Goal: Task Accomplishment & Management: Manage account settings

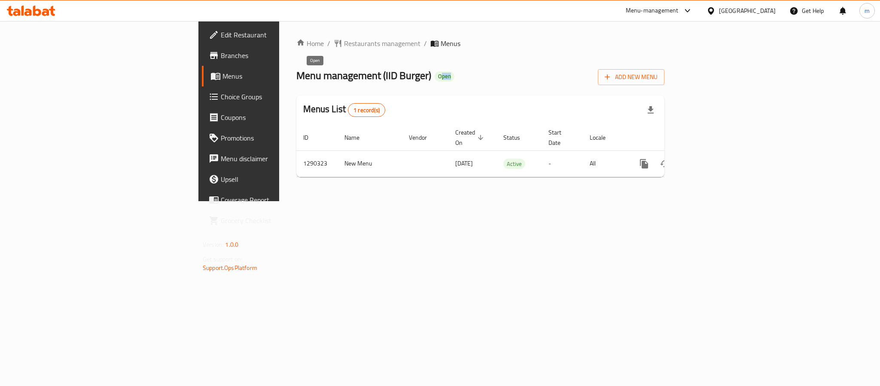
drag, startPoint x: 311, startPoint y: 79, endPoint x: 328, endPoint y: 79, distance: 16.8
click at [328, 79] on div "Menu management ( IID Burger ) Open Add New Menu" at bounding box center [481, 75] width 368 height 19
drag, startPoint x: 326, startPoint y: 76, endPoint x: 309, endPoint y: 80, distance: 17.3
click at [325, 76] on div "Menu management ( IID Burger ) Open Add New Menu" at bounding box center [481, 75] width 368 height 19
drag, startPoint x: 305, startPoint y: 79, endPoint x: 338, endPoint y: 73, distance: 33.5
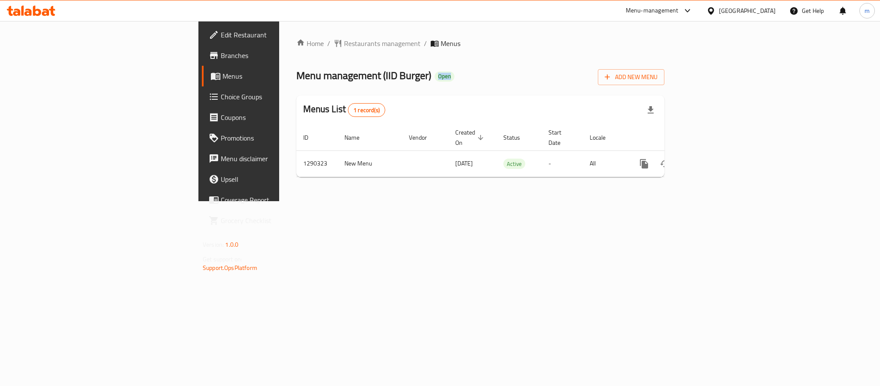
click at [329, 78] on div "Menu management ( IID Burger ) Open Add New Menu" at bounding box center [481, 75] width 368 height 19
drag, startPoint x: 338, startPoint y: 73, endPoint x: 343, endPoint y: 67, distance: 7.7
click at [339, 71] on div "Menu management ( IID Burger ) Open Add New Menu" at bounding box center [481, 75] width 368 height 19
click at [740, 8] on div "United Arab Emirates" at bounding box center [747, 10] width 57 height 9
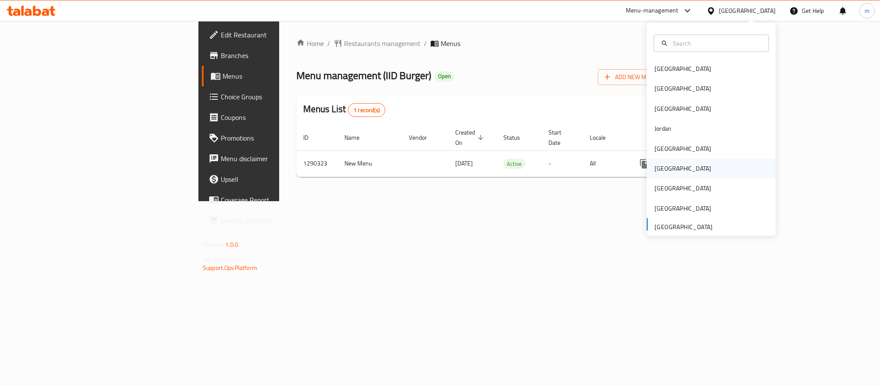
click at [673, 173] on div "[GEOGRAPHIC_DATA]" at bounding box center [711, 169] width 129 height 20
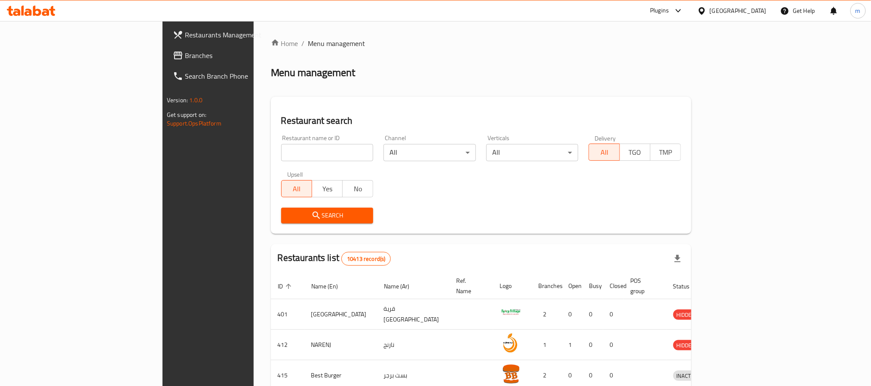
click at [185, 51] on span "Branches" at bounding box center [243, 55] width 116 height 10
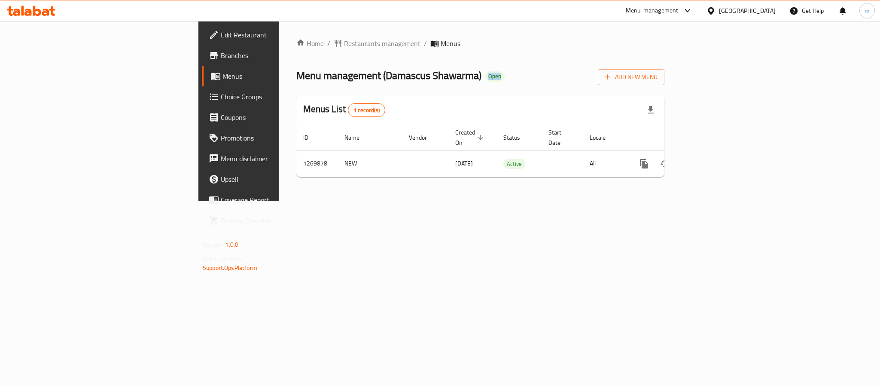
drag, startPoint x: 356, startPoint y: 71, endPoint x: 376, endPoint y: 81, distance: 22.3
click at [376, 81] on h2 "Menu management ( Damascus Shawarma ) Open" at bounding box center [401, 76] width 208 height 14
click at [392, 92] on div "Home / Restaurants management / Menus Menu management ( Damascus Shawarma ) Ope…" at bounding box center [481, 111] width 368 height 146
drag, startPoint x: 385, startPoint y: 79, endPoint x: 357, endPoint y: 79, distance: 27.5
click at [357, 79] on div "Menu management ( Damascus Shawarma ) Open Add New Menu" at bounding box center [481, 75] width 368 height 19
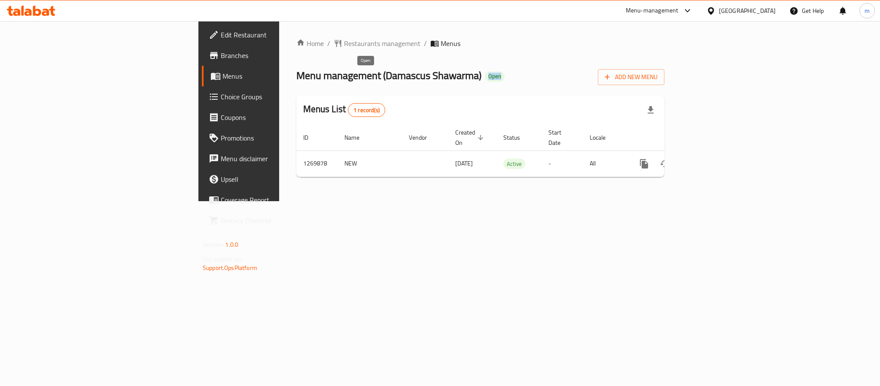
drag, startPoint x: 380, startPoint y: 66, endPoint x: 361, endPoint y: 79, distance: 23.2
click at [361, 79] on div "Menu management ( Damascus Shawarma ) Open Add New Menu" at bounding box center [481, 75] width 368 height 19
click at [354, 61] on div "Home / Restaurants management / Menus Menu management ( Damascus Shawarma ) Ope…" at bounding box center [481, 111] width 368 height 146
drag, startPoint x: 350, startPoint y: 62, endPoint x: 369, endPoint y: 75, distance: 23.0
click at [369, 75] on div "Home / Restaurants management / Menus Menu management ( Damascus Shawarma ) Ope…" at bounding box center [481, 111] width 368 height 146
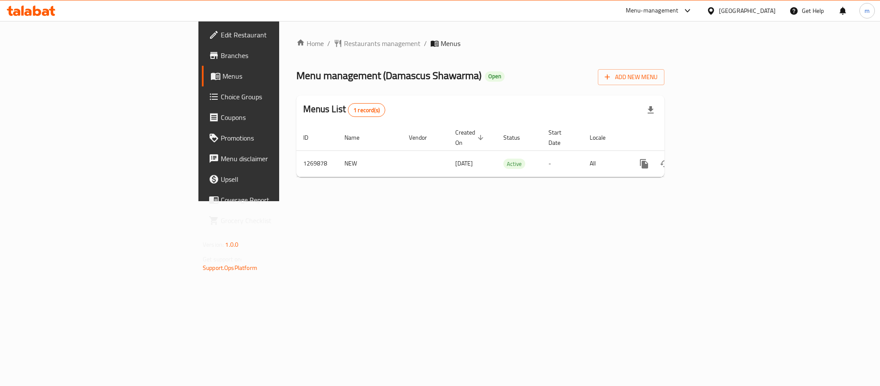
click at [382, 75] on div "Menu management ( Damascus Shawarma ) Open Add New Menu" at bounding box center [481, 75] width 368 height 19
drag, startPoint x: 358, startPoint y: 69, endPoint x: 379, endPoint y: 80, distance: 24.2
click at [379, 80] on div "Menu management ( Damascus Shawarma ) Open Add New Menu" at bounding box center [481, 75] width 368 height 19
click at [448, 74] on div "Menu management ( Damascus Shawarma ) Open Add New Menu" at bounding box center [481, 75] width 368 height 19
click at [344, 43] on span "Restaurants management" at bounding box center [382, 43] width 76 height 10
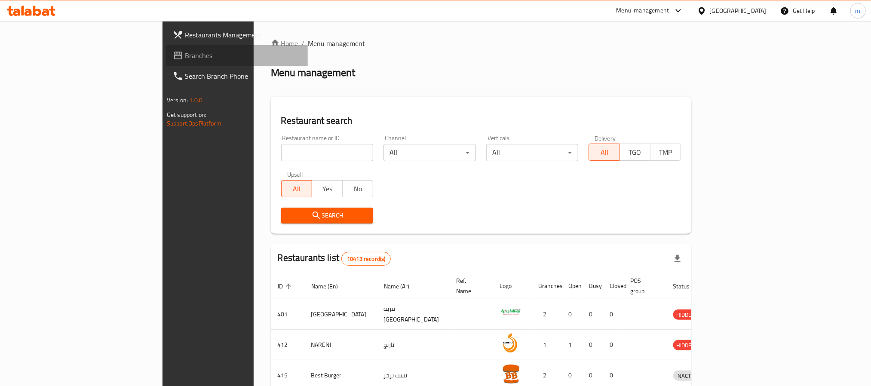
click at [166, 63] on link "Branches" at bounding box center [237, 55] width 142 height 21
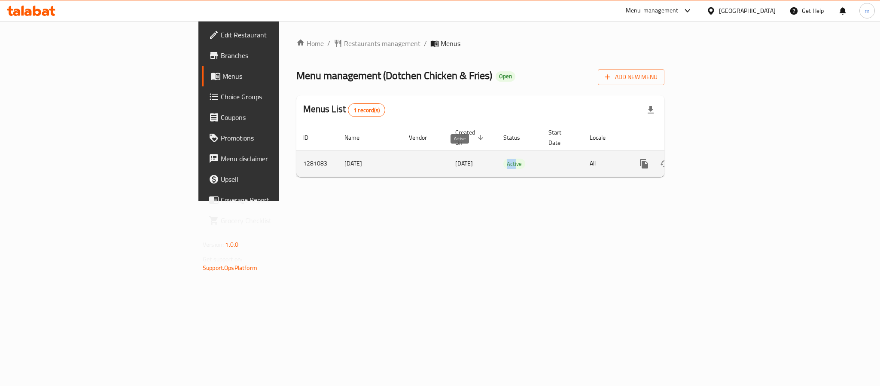
drag, startPoint x: 463, startPoint y: 155, endPoint x: 454, endPoint y: 155, distance: 8.6
click at [504, 159] on span "Active" at bounding box center [515, 164] width 22 height 10
click at [449, 155] on td "23/03/2025" at bounding box center [473, 163] width 48 height 26
drag, startPoint x: 439, startPoint y: 155, endPoint x: 476, endPoint y: 155, distance: 37.0
click at [476, 155] on tr "1281083 3/23/2025 23/03/2025 Active - All" at bounding box center [510, 163] width 427 height 26
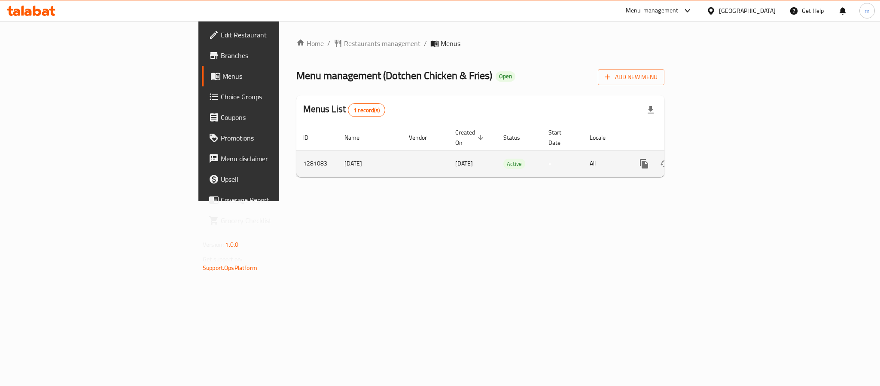
click at [497, 155] on td "Active" at bounding box center [519, 163] width 45 height 26
drag, startPoint x: 477, startPoint y: 155, endPoint x: 436, endPoint y: 155, distance: 41.7
click at [497, 155] on td "Active" at bounding box center [519, 163] width 45 height 26
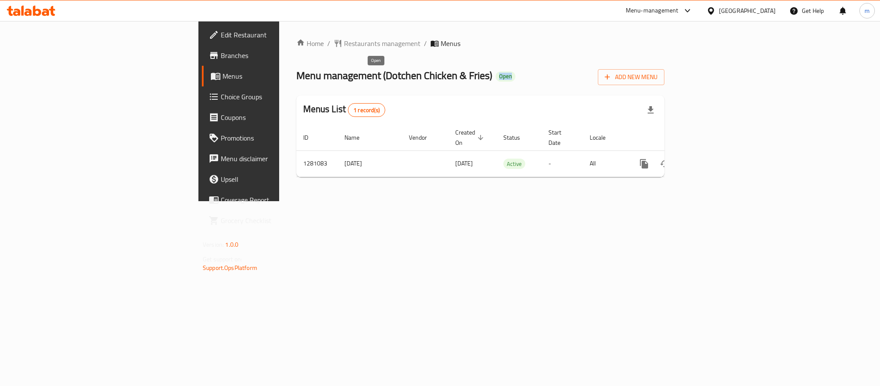
drag, startPoint x: 391, startPoint y: 79, endPoint x: 371, endPoint y: 79, distance: 19.8
click at [371, 79] on div "Menu management ( Dotchen Chicken & Fries ) Open Add New Menu" at bounding box center [481, 75] width 368 height 19
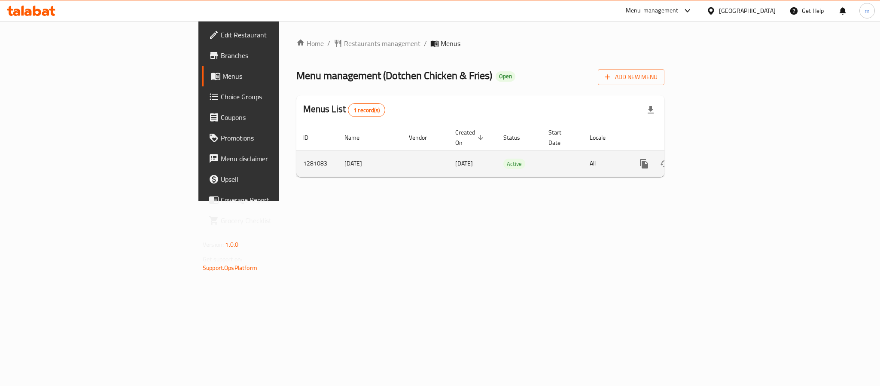
click at [449, 150] on td "23/03/2025" at bounding box center [473, 163] width 48 height 26
